Goal: Task Accomplishment & Management: Complete application form

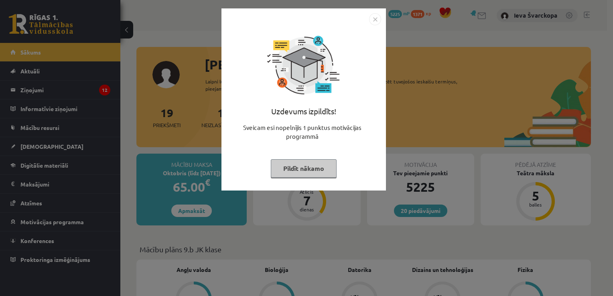
click at [312, 171] on button "Pildīt nākamo" at bounding box center [304, 168] width 66 height 18
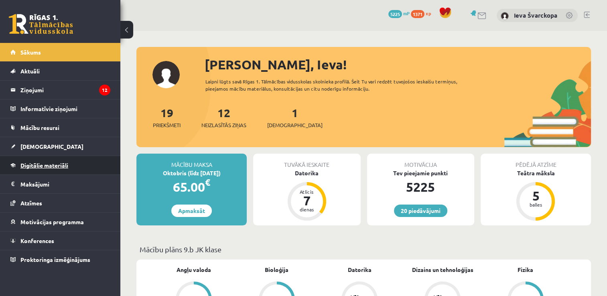
click at [42, 166] on span "Digitālie materiāli" at bounding box center [44, 165] width 48 height 7
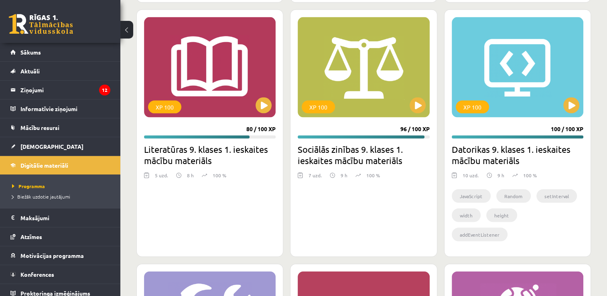
scroll to position [1617, 0]
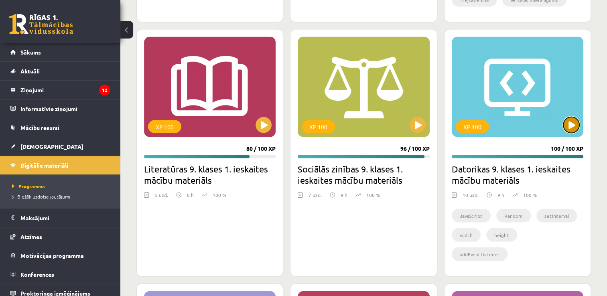
click at [571, 128] on button at bounding box center [571, 125] width 16 height 16
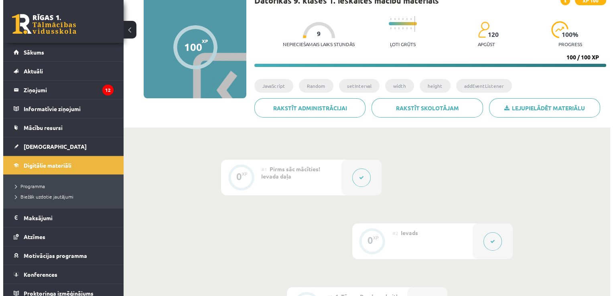
scroll to position [59, 0]
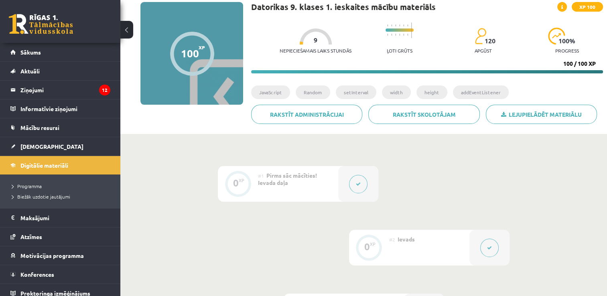
click at [360, 185] on icon at bounding box center [358, 184] width 5 height 5
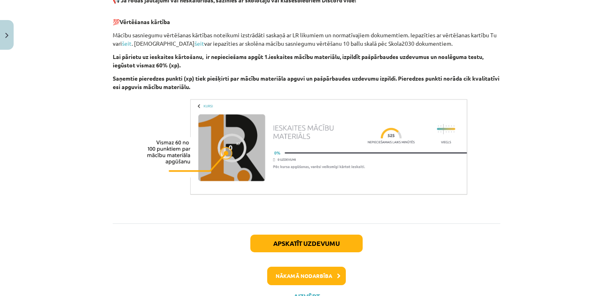
scroll to position [532, 0]
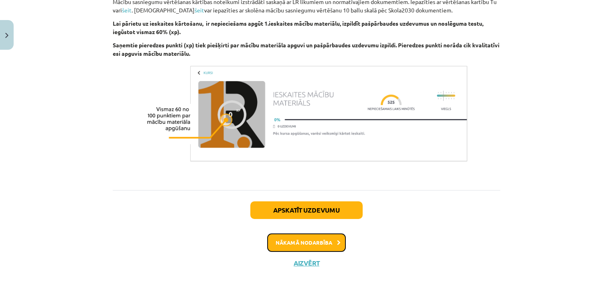
click at [294, 245] on button "Nākamā nodarbība" at bounding box center [306, 242] width 79 height 18
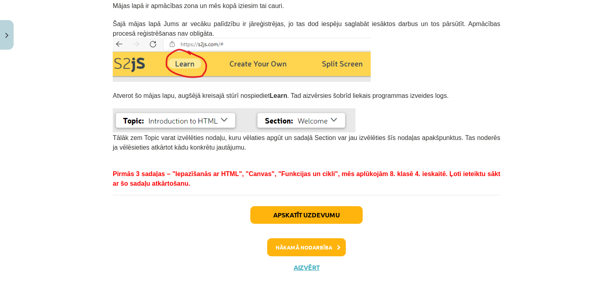
scroll to position [229, 0]
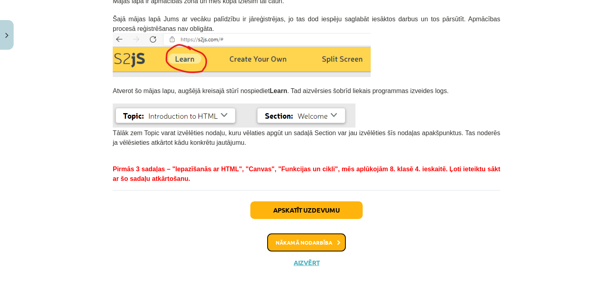
click at [309, 240] on button "Nākamā nodarbība" at bounding box center [306, 242] width 79 height 18
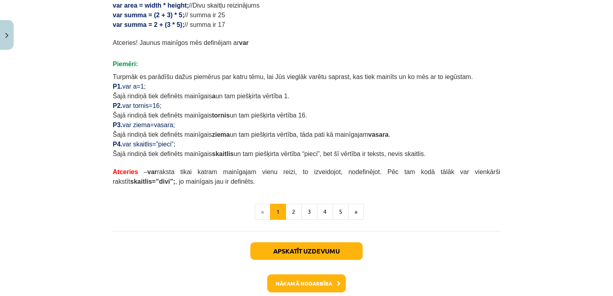
scroll to position [488, 0]
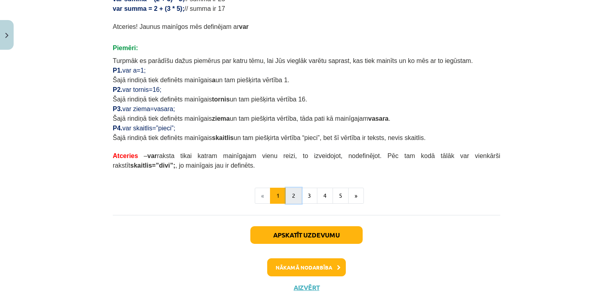
click at [289, 198] on button "2" at bounding box center [293, 196] width 16 height 16
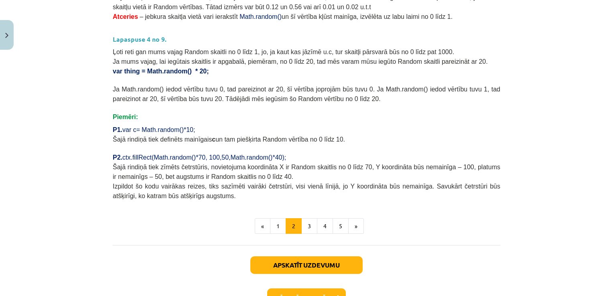
scroll to position [302, 0]
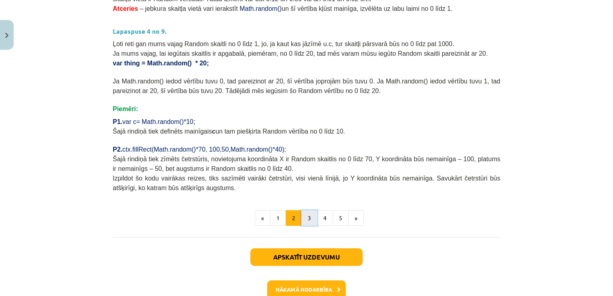
click at [309, 213] on button "3" at bounding box center [309, 218] width 16 height 16
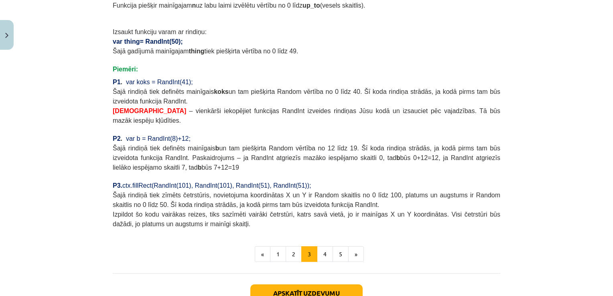
scroll to position [636, 0]
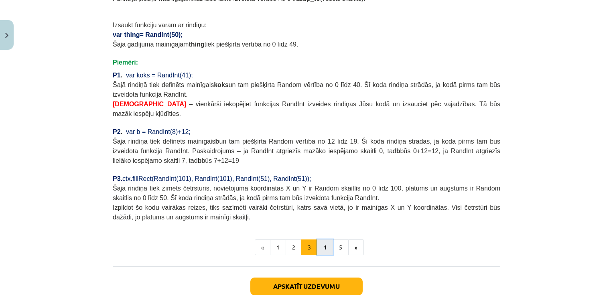
click at [321, 239] on button "4" at bounding box center [325, 247] width 16 height 16
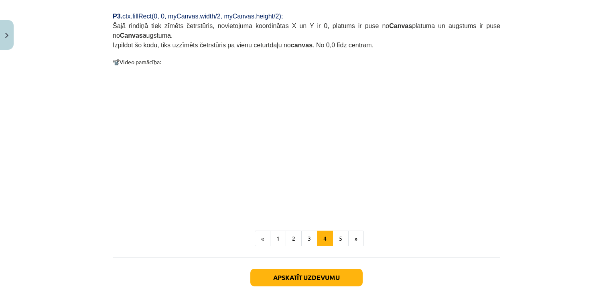
scroll to position [797, 0]
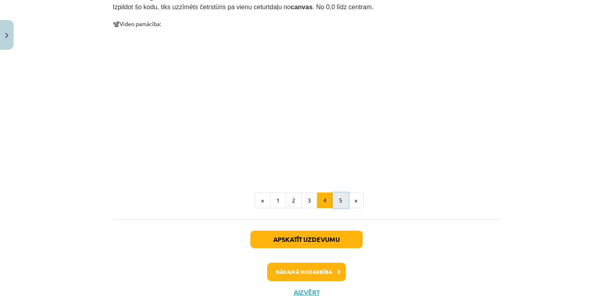
click at [338, 192] on button "5" at bounding box center [340, 200] width 16 height 16
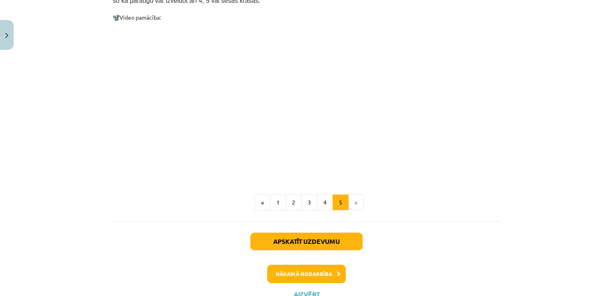
scroll to position [494, 0]
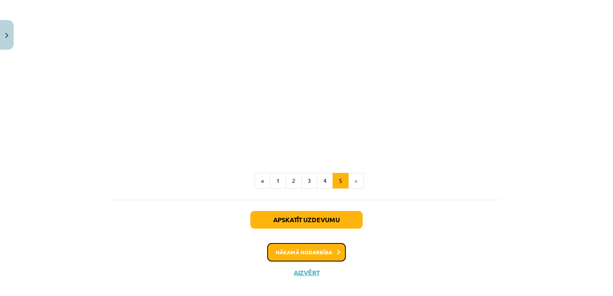
click at [298, 243] on button "Nākamā nodarbība" at bounding box center [306, 252] width 79 height 18
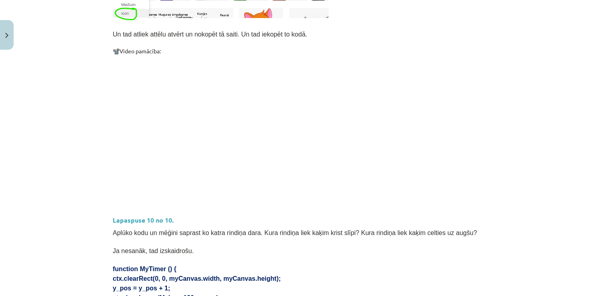
scroll to position [264, 0]
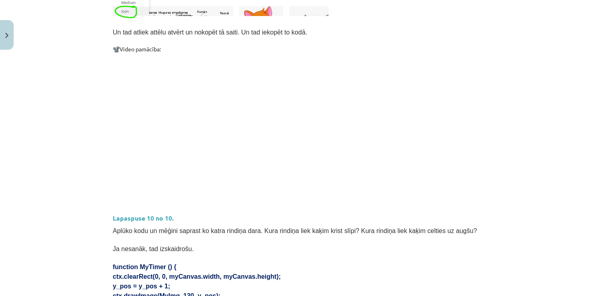
drag, startPoint x: 600, startPoint y: 153, endPoint x: 611, endPoint y: 148, distance: 11.8
click at [611, 148] on div "Mācību tēma: Datorikas 9. klases 1. ieskaites mācību materiāls #4 2. Tēma - Met…" at bounding box center [306, 148] width 613 height 296
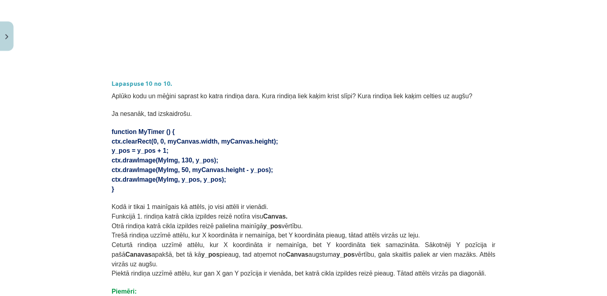
scroll to position [403, 0]
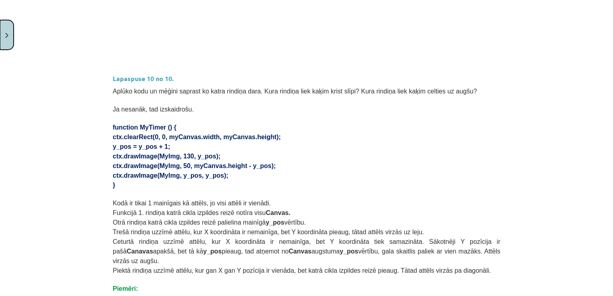
click at [8, 38] on button "Close" at bounding box center [7, 35] width 14 height 30
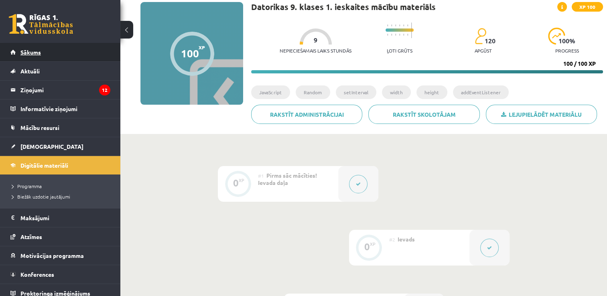
click at [32, 53] on span "Sākums" at bounding box center [30, 52] width 20 height 7
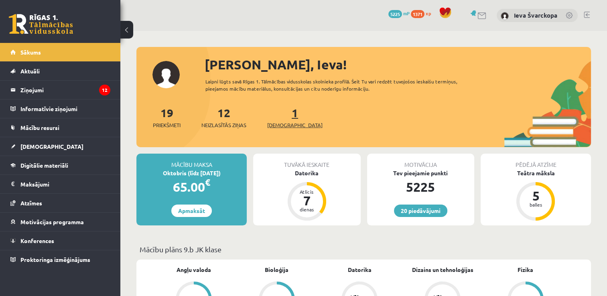
click at [282, 126] on span "[DEMOGRAPHIC_DATA]" at bounding box center [294, 125] width 55 height 8
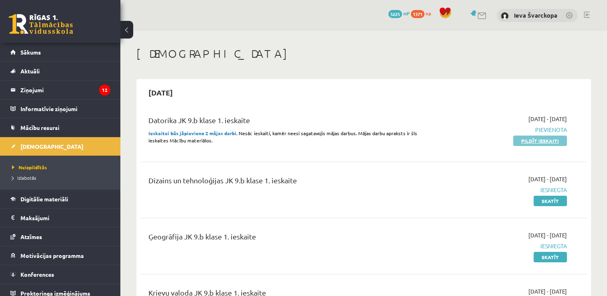
click at [528, 140] on link "Pildīt ieskaiti" at bounding box center [540, 141] width 54 height 10
click at [532, 143] on link "Pildīt ieskaiti" at bounding box center [540, 141] width 54 height 10
click at [533, 142] on link "Pildīt ieskaiti" at bounding box center [540, 141] width 54 height 10
click at [530, 140] on link "Pildīt ieskaiti" at bounding box center [540, 141] width 54 height 10
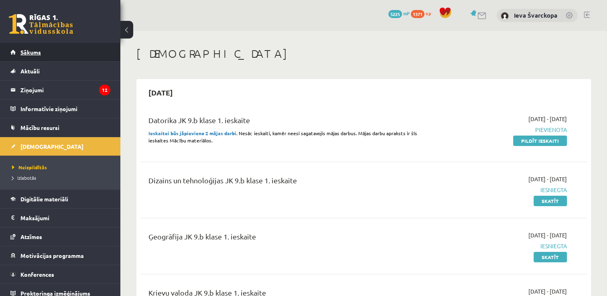
click at [34, 52] on span "Sākums" at bounding box center [30, 52] width 20 height 7
click at [589, 15] on link at bounding box center [586, 15] width 6 height 6
click at [585, 15] on link at bounding box center [586, 15] width 6 height 6
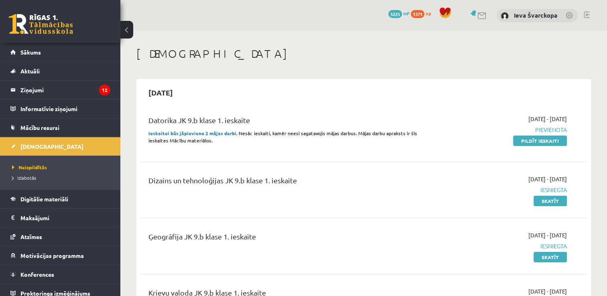
click at [587, 14] on link at bounding box center [586, 15] width 6 height 6
click at [588, 14] on link at bounding box center [586, 15] width 6 height 6
